Goal: Use online tool/utility: Utilize a website feature to perform a specific function

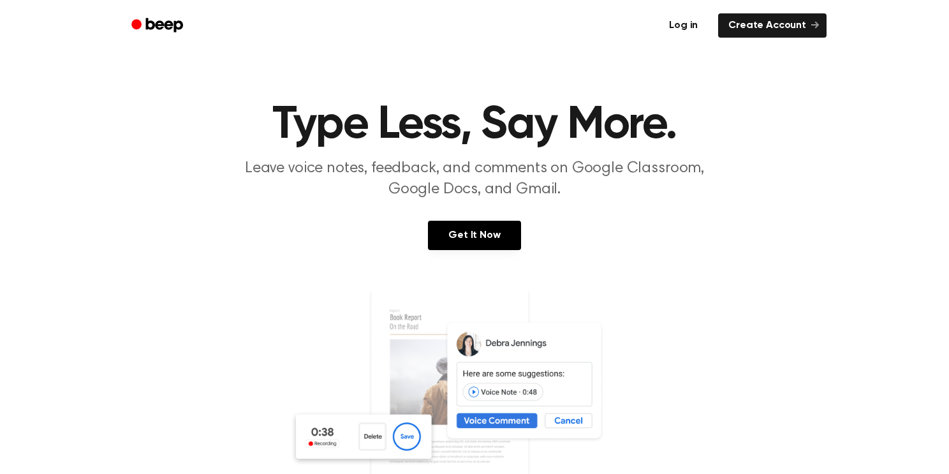
click at [682, 29] on link "Log in" at bounding box center [683, 25] width 54 height 29
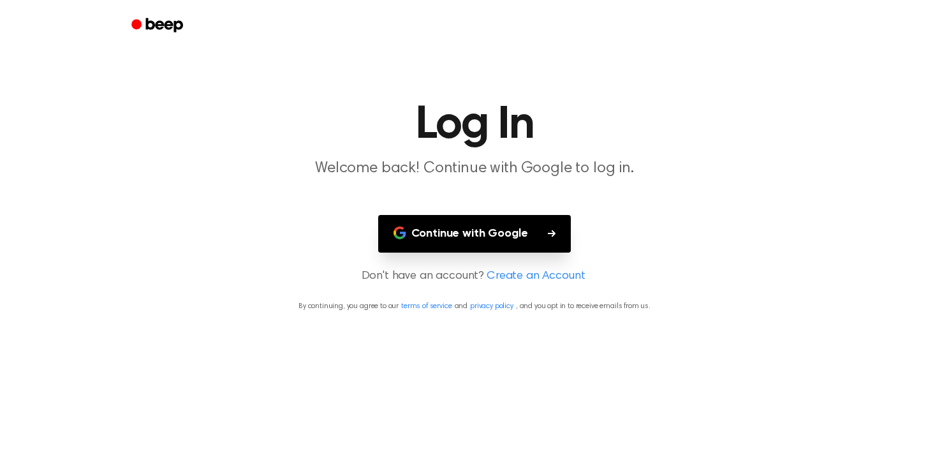
click at [475, 242] on button "Continue with Google" at bounding box center [474, 234] width 193 height 38
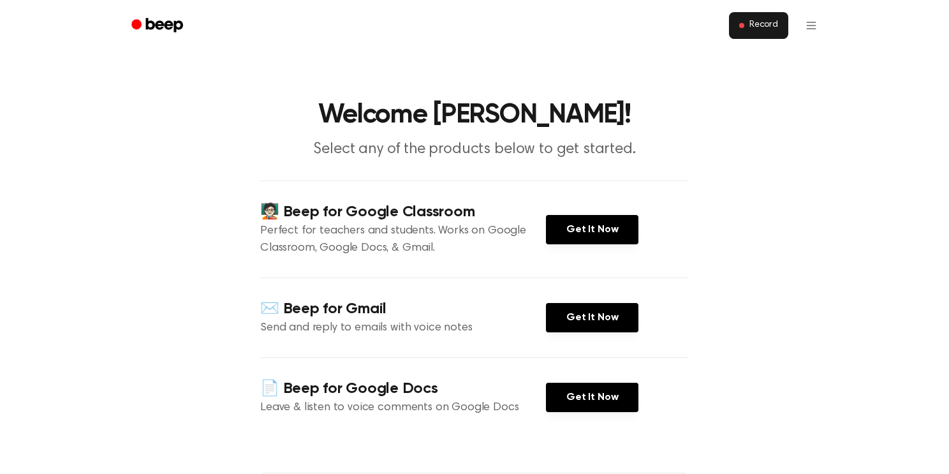
click at [753, 18] on button "Record" at bounding box center [758, 25] width 59 height 27
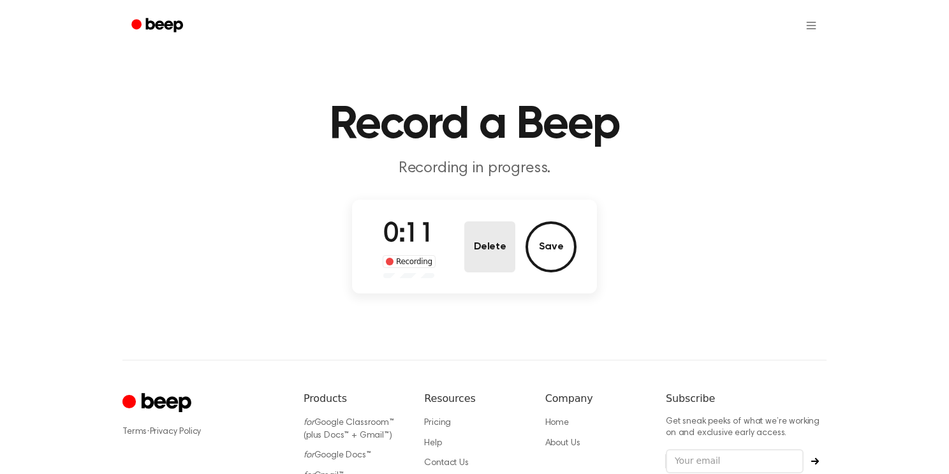
click at [502, 261] on button "Delete" at bounding box center [489, 246] width 51 height 51
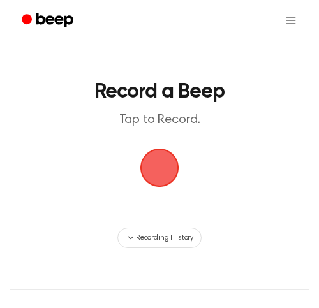
click at [156, 161] on span "button" at bounding box center [159, 167] width 43 height 43
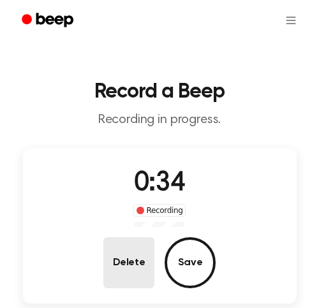
click at [138, 264] on button "Delete" at bounding box center [128, 262] width 51 height 51
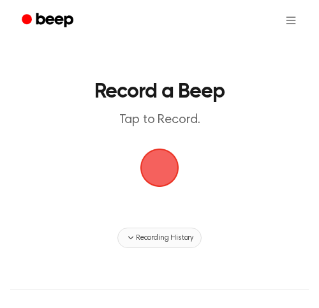
click at [169, 238] on span "Recording History" at bounding box center [164, 237] width 57 height 11
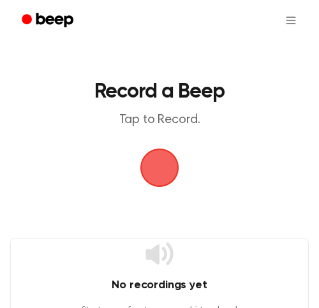
click at [158, 158] on span "button" at bounding box center [159, 167] width 43 height 43
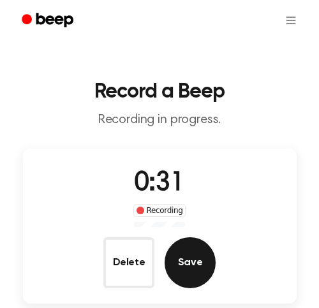
click at [193, 265] on button "Save" at bounding box center [190, 262] width 51 height 51
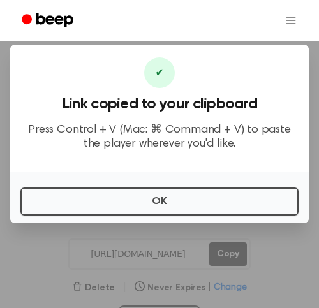
scroll to position [6, 0]
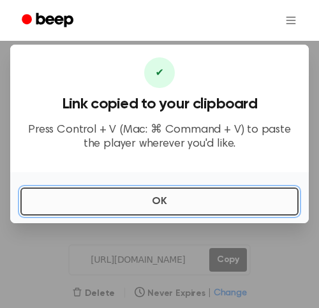
click at [193, 207] on button "OK" at bounding box center [159, 201] width 278 height 28
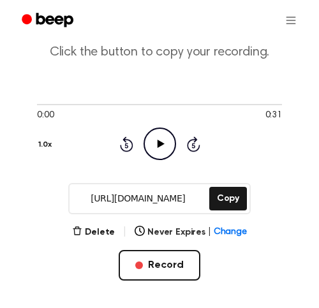
scroll to position [66, 0]
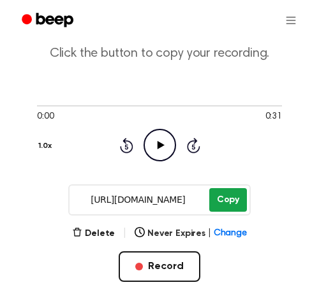
click at [229, 206] on button "Copy" at bounding box center [228, 200] width 38 height 24
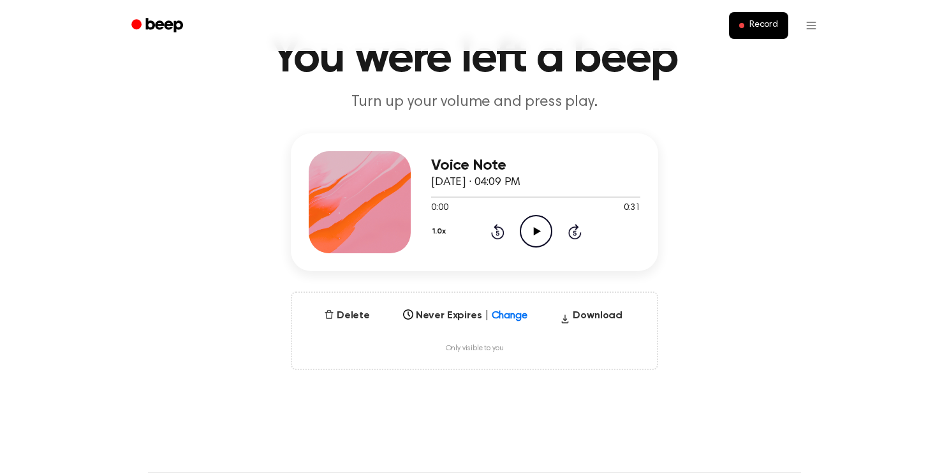
scroll to position [70, 0]
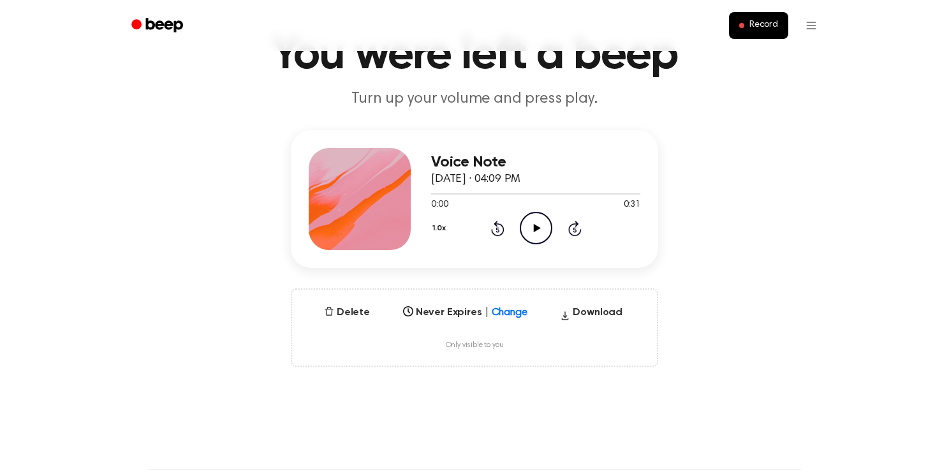
click at [538, 232] on icon "Play Audio" at bounding box center [536, 228] width 33 height 33
click at [538, 232] on icon "Pause Audio" at bounding box center [536, 228] width 33 height 33
